Goal: Information Seeking & Learning: Learn about a topic

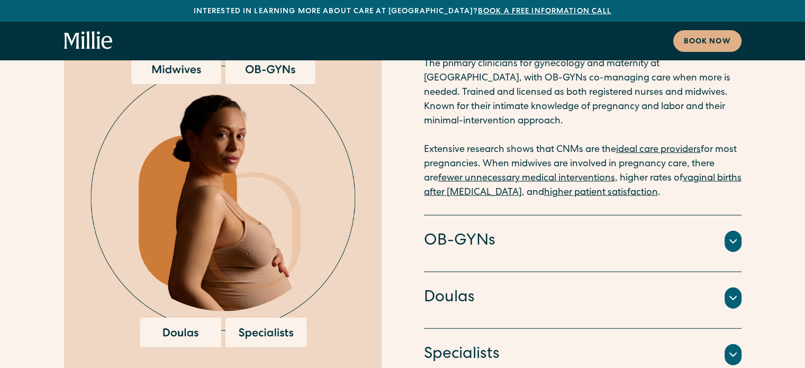
scroll to position [2771, 0]
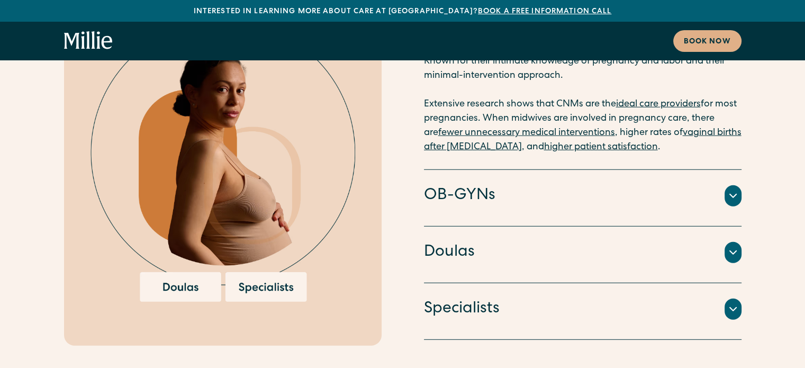
click at [730, 190] on icon at bounding box center [733, 196] width 13 height 13
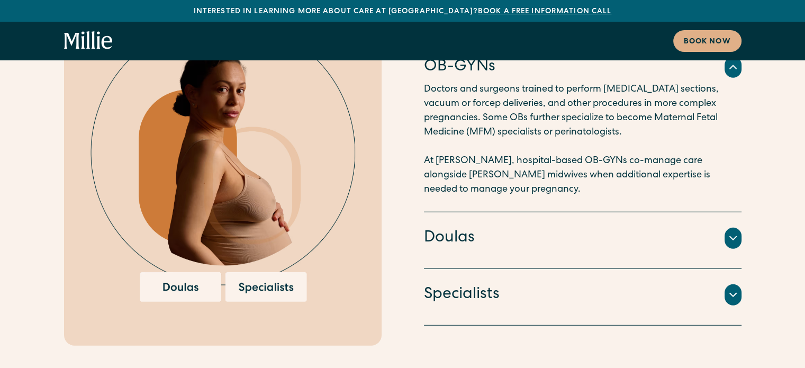
drag, startPoint x: 798, startPoint y: 168, endPoint x: 796, endPoint y: 178, distance: 10.3
click at [796, 183] on div "Our model Collaborative OB/Midwifery care, supported by doulas and specialists …" at bounding box center [402, 102] width 805 height 488
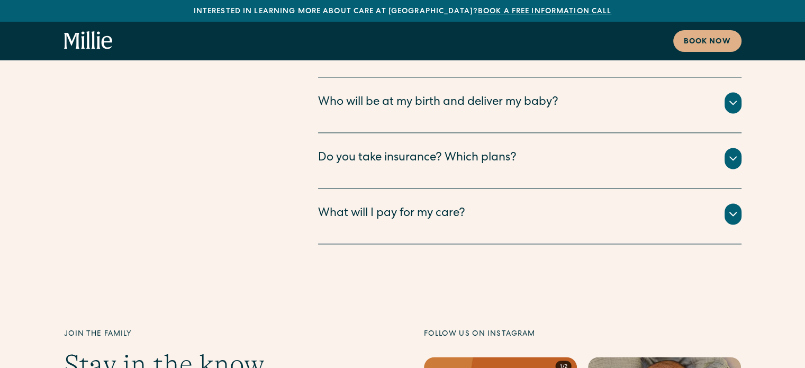
scroll to position [0, 0]
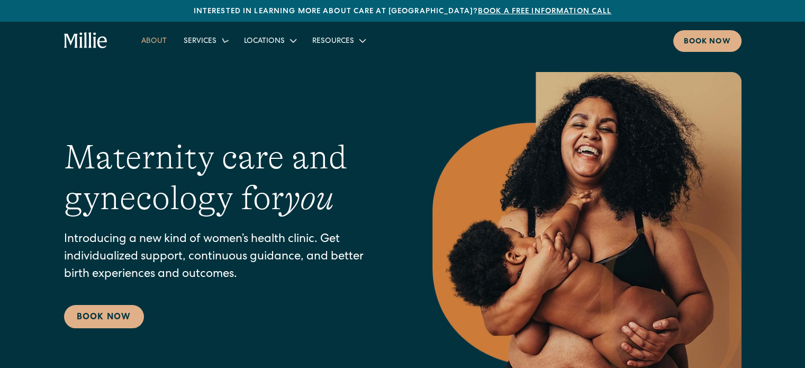
click at [155, 36] on link "About" at bounding box center [154, 40] width 42 height 17
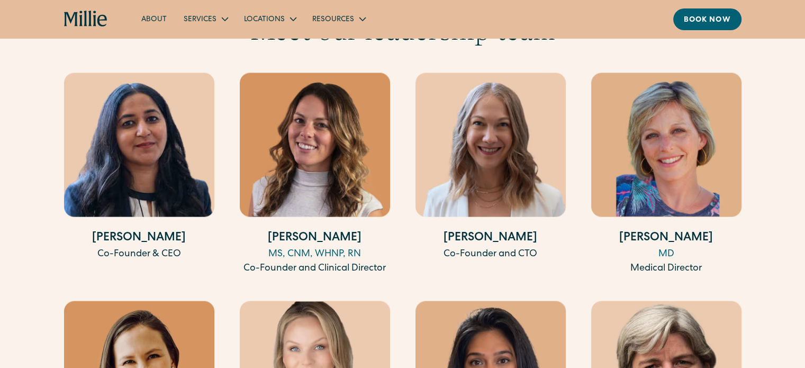
scroll to position [1969, 0]
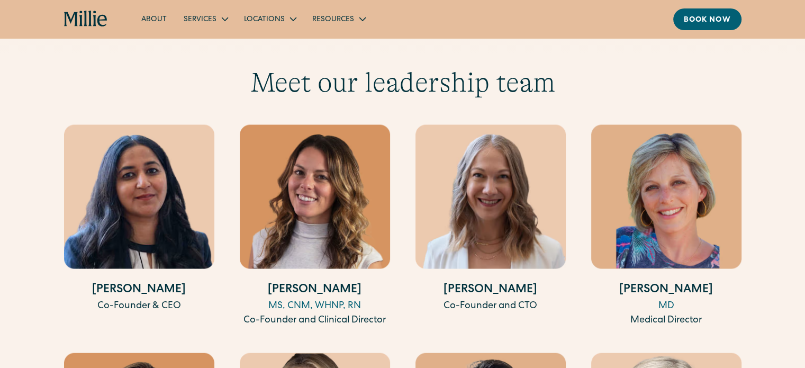
click at [127, 250] on img at bounding box center [139, 196] width 150 height 144
click at [132, 299] on div "Co-Founder & CEO" at bounding box center [139, 306] width 150 height 14
click at [134, 281] on h4 "Anu Sharma" at bounding box center [139, 289] width 150 height 17
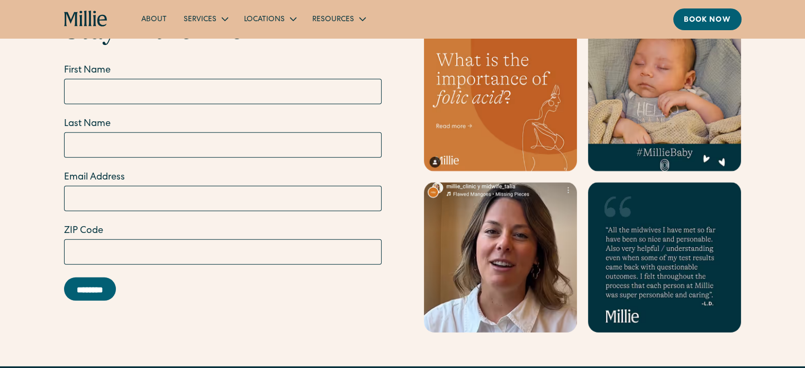
scroll to position [3489, 0]
